Goal: Complete application form: Complete application form

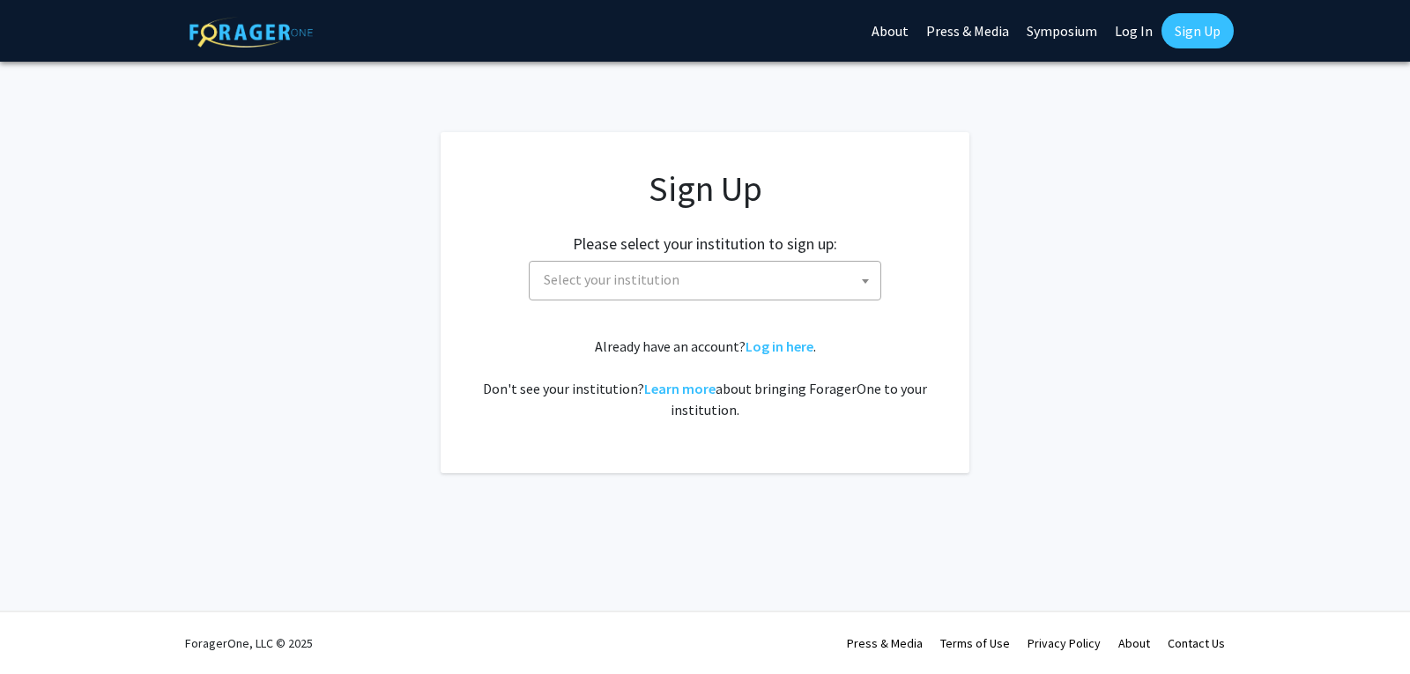
click at [745, 282] on span "Select your institution" at bounding box center [709, 280] width 344 height 36
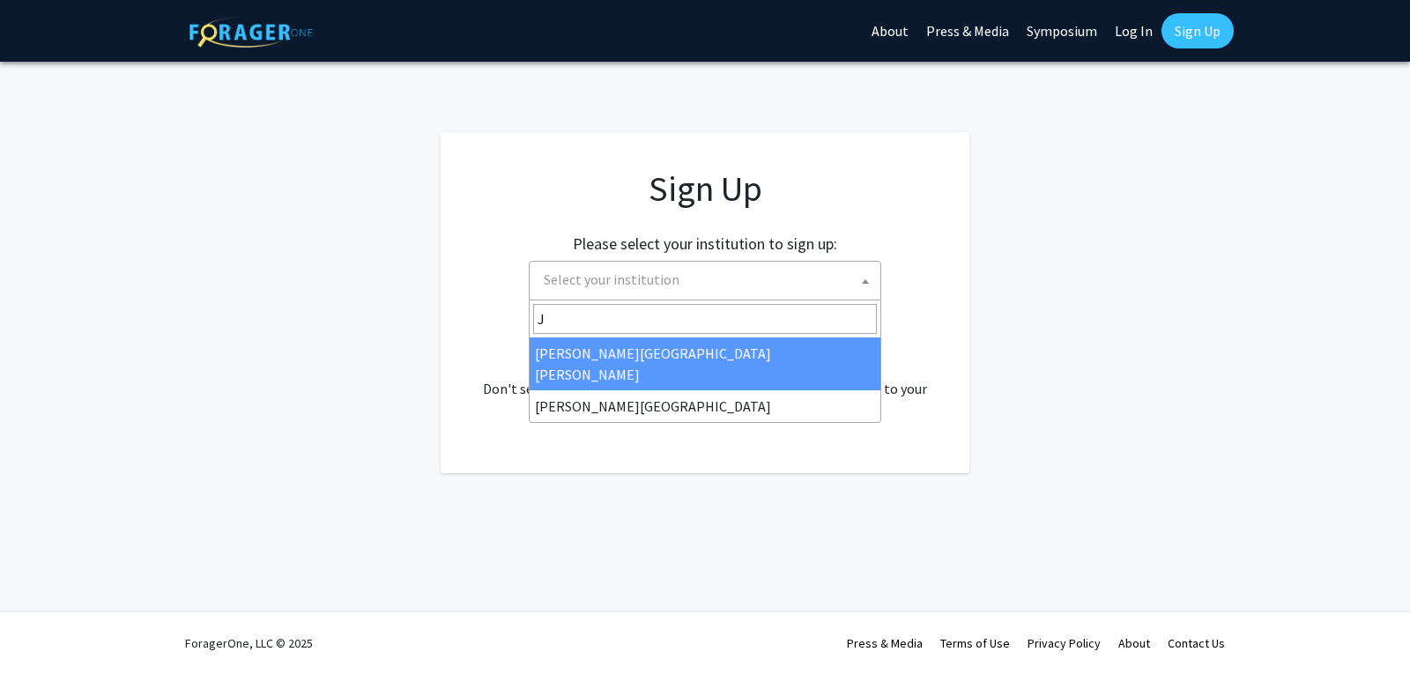
type input "J"
select select "1"
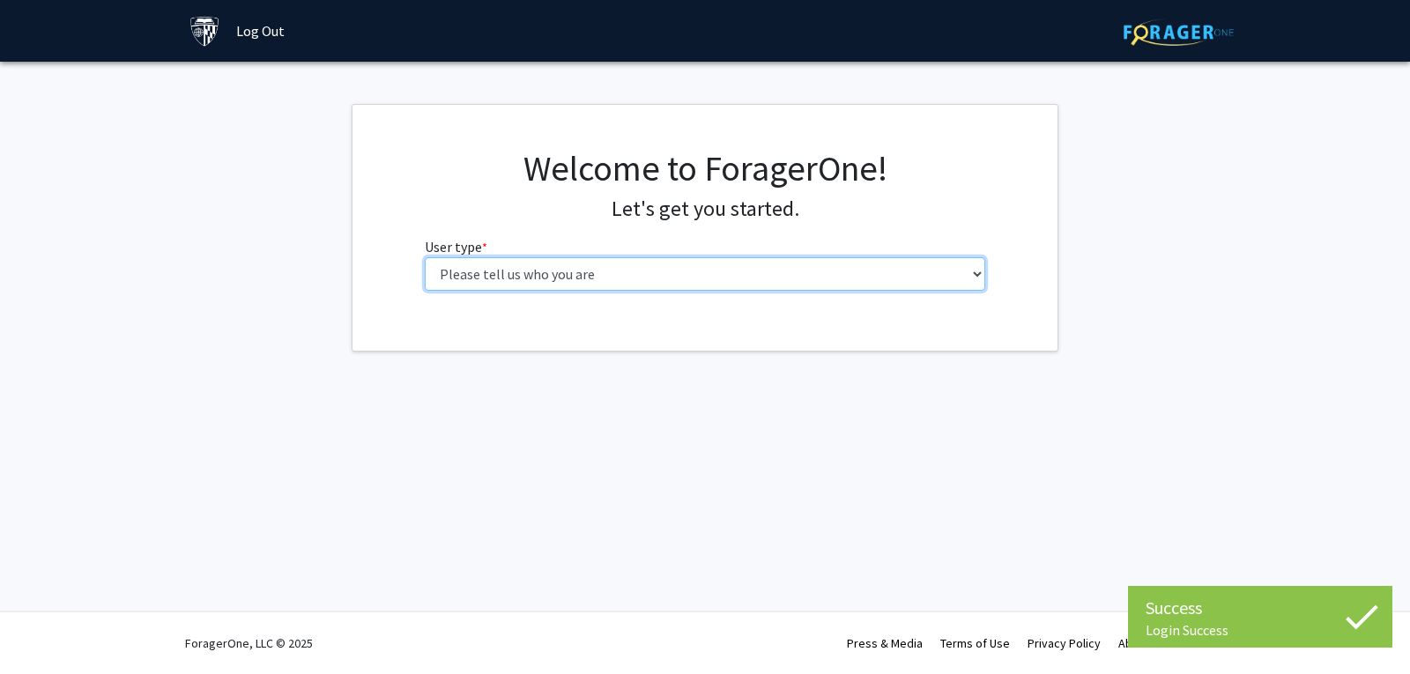
click at [796, 272] on select "Please tell us who you are Undergraduate Student Master's Student Doctoral Cand…" at bounding box center [706, 273] width 562 height 33
select select "1: undergrad"
click at [425, 257] on select "Please tell us who you are Undergraduate Student Master's Student Doctoral Cand…" at bounding box center [706, 273] width 562 height 33
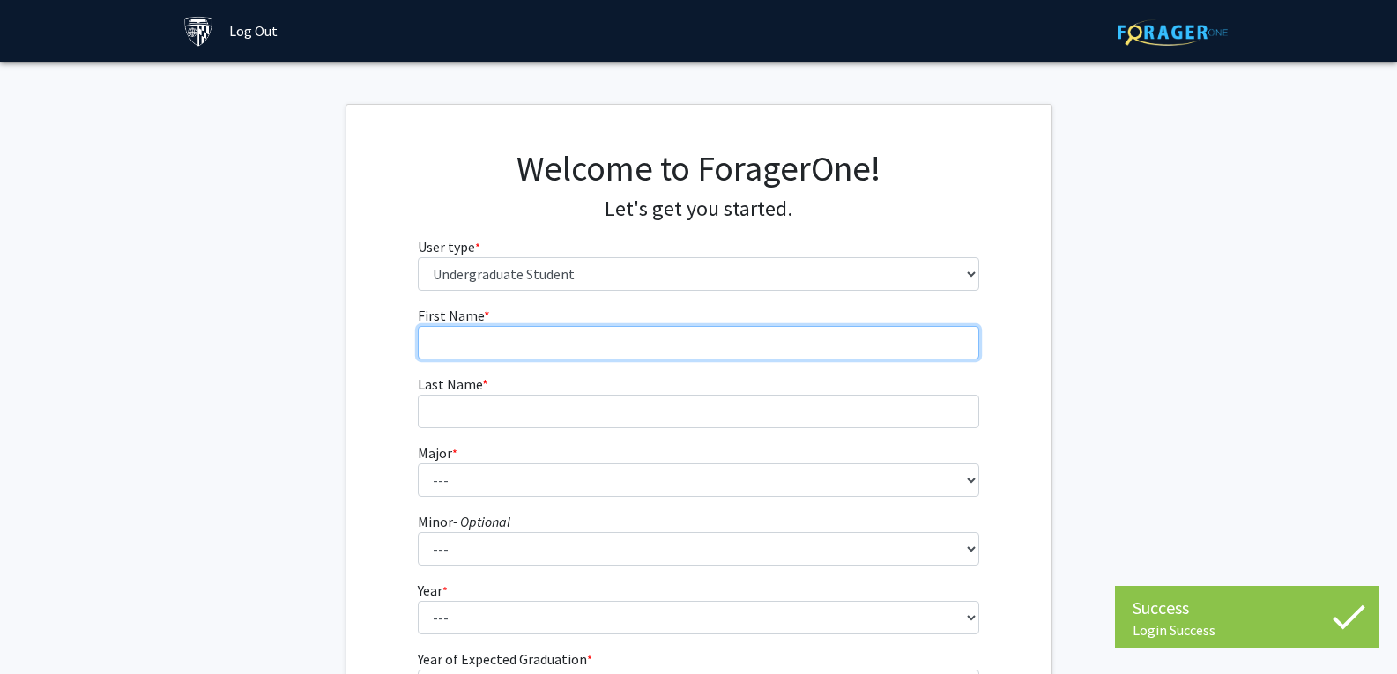
click at [606, 349] on input "First Name * required" at bounding box center [699, 342] width 562 height 33
